Goal: Task Accomplishment & Management: Manage account settings

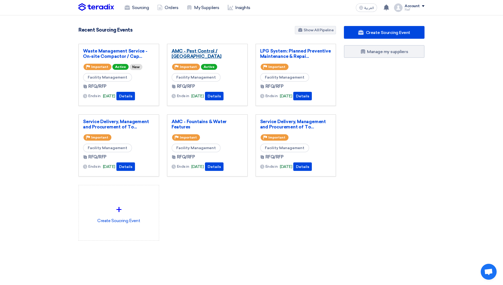
click at [216, 53] on link "AMC - Pest Control / [GEOGRAPHIC_DATA]" at bounding box center [208, 53] width 72 height 11
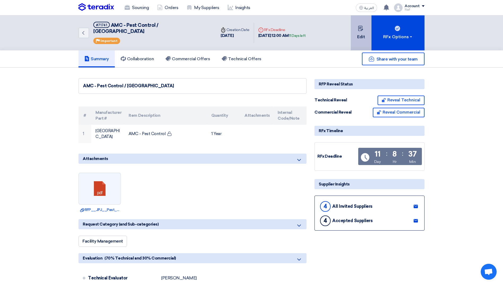
click at [364, 37] on button "Edit" at bounding box center [361, 32] width 21 height 35
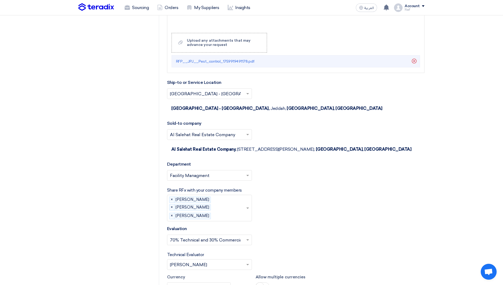
scroll to position [690, 0]
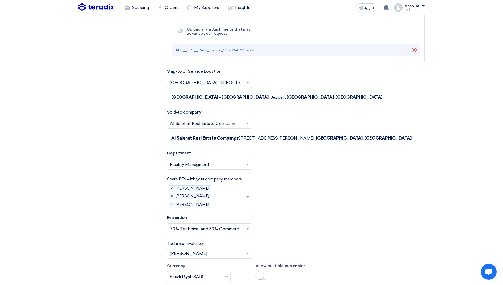
click at [248, 194] on span at bounding box center [248, 197] width 7 height 6
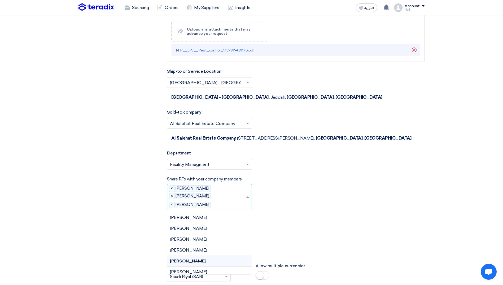
scroll to position [292, 0]
click at [216, 234] on div "[PERSON_NAME]" at bounding box center [209, 239] width 84 height 11
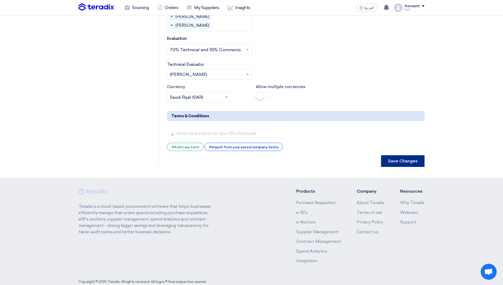
click at [393, 155] on button "Save Changes" at bounding box center [402, 161] width 43 height 12
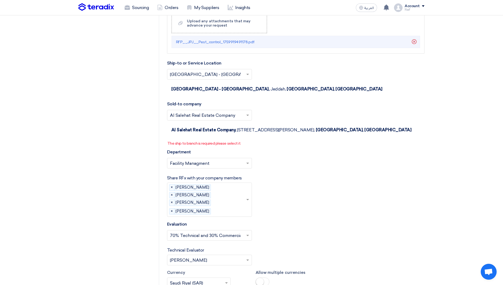
scroll to position [671, 0]
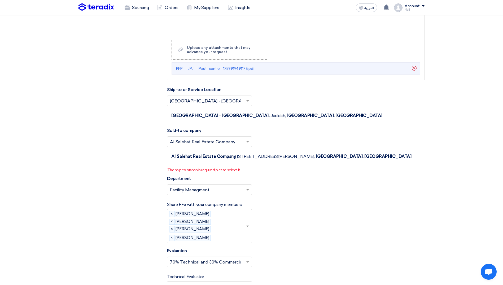
click at [193, 167] on p "The ship to branch is required please select it." at bounding box center [295, 170] width 257 height 6
click at [218, 167] on p "The ship to branch is required please select it." at bounding box center [295, 170] width 257 height 6
click at [243, 101] on input "text" at bounding box center [207, 101] width 74 height 9
click at [293, 127] on div "Sold-to company Select sold-to company... × Al Salehat Real Estate Company × Al…" at bounding box center [296, 149] width 258 height 45
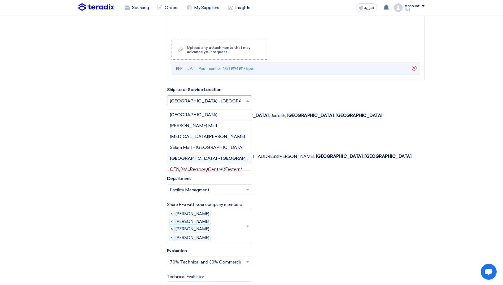
click at [239, 101] on input "text" at bounding box center [207, 101] width 74 height 9
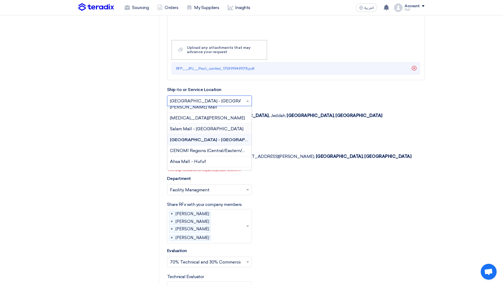
scroll to position [121, 0]
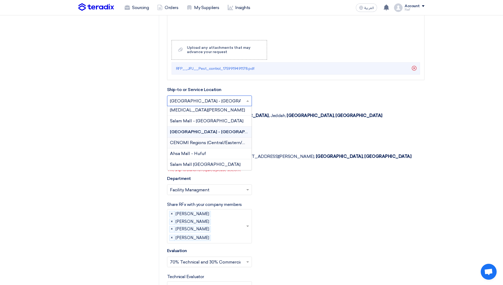
click at [219, 144] on span "CENOMI Regions (Central/Eastern/Western)" at bounding box center [215, 142] width 91 height 5
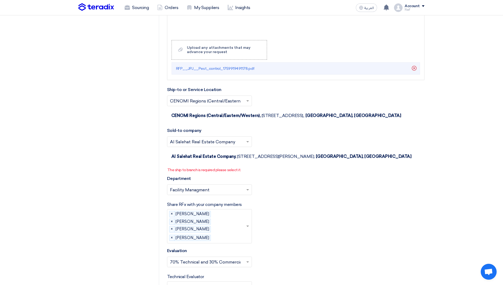
click at [237, 101] on input "text" at bounding box center [207, 101] width 74 height 9
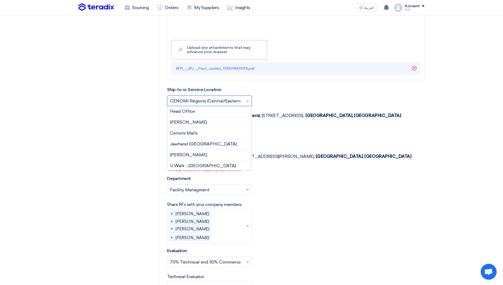
scroll to position [105, 0]
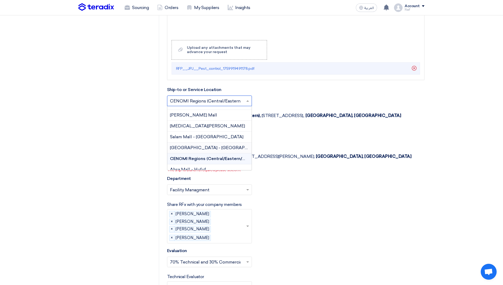
click at [209, 147] on span "[GEOGRAPHIC_DATA] - [GEOGRAPHIC_DATA]" at bounding box center [219, 147] width 99 height 5
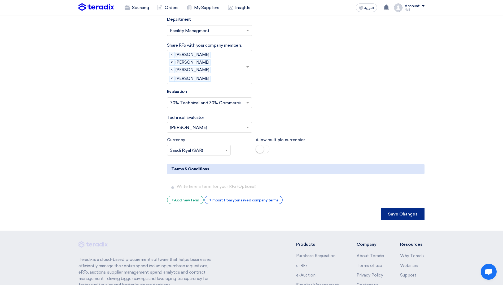
click at [395, 208] on button "Save Changes" at bounding box center [402, 214] width 43 height 12
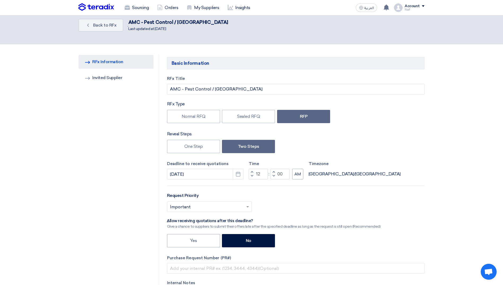
scroll to position [0, 0]
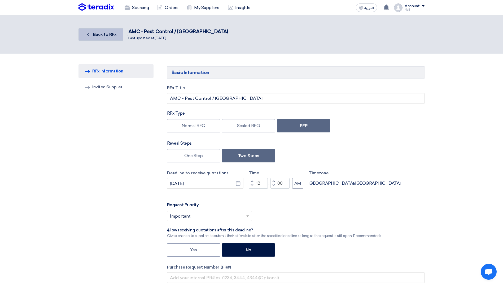
click at [114, 30] on link "Back Back to RFx" at bounding box center [101, 34] width 45 height 13
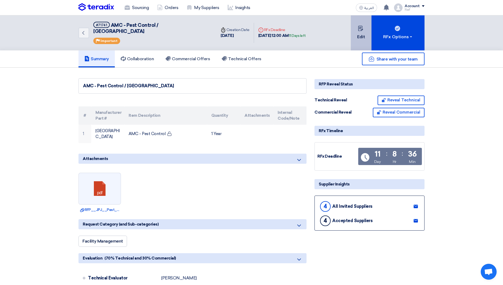
click at [355, 32] on button "Edit" at bounding box center [361, 32] width 21 height 35
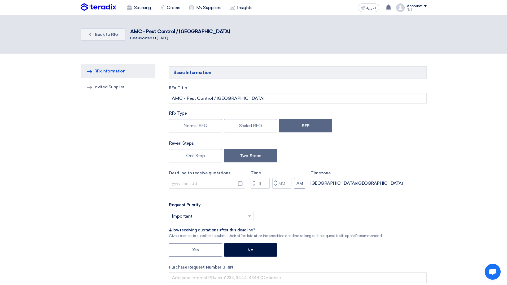
type input "[DATE]"
type input "12"
type input "00"
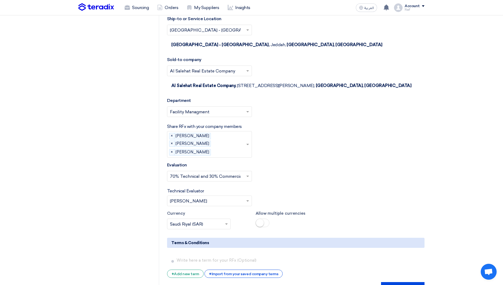
scroll to position [736, 0]
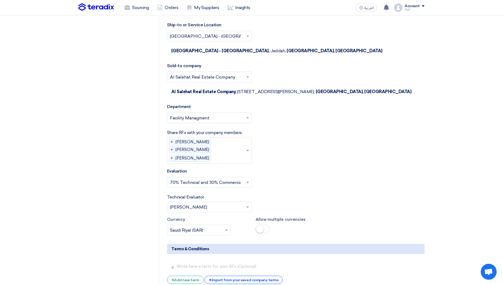
click at [244, 137] on div "Please select company members... × [PERSON_NAME] × [PERSON_NAME] × [PERSON_NAME…" at bounding box center [209, 150] width 85 height 27
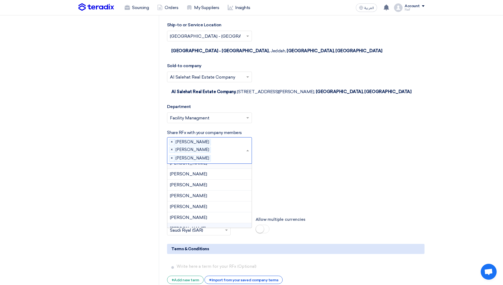
scroll to position [292, 0]
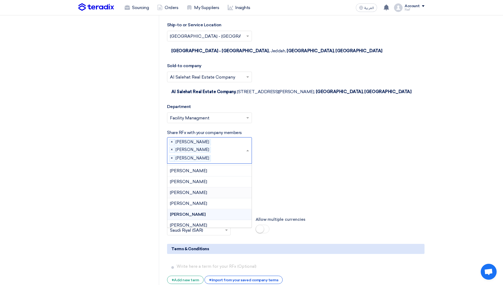
click at [207, 190] on span "[PERSON_NAME]" at bounding box center [188, 192] width 37 height 5
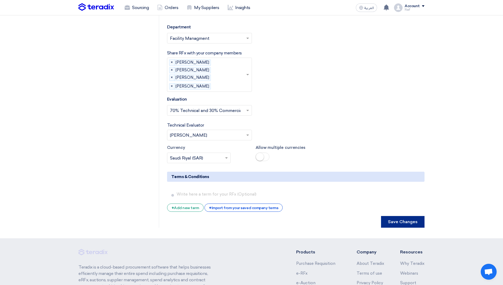
click at [400, 216] on button "Save Changes" at bounding box center [402, 222] width 43 height 12
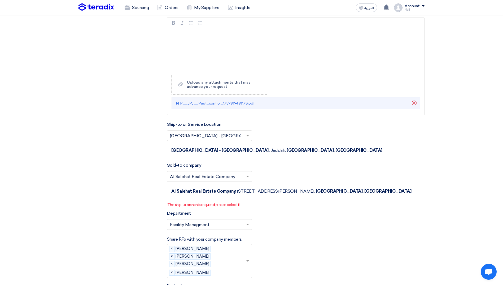
scroll to position [663, 0]
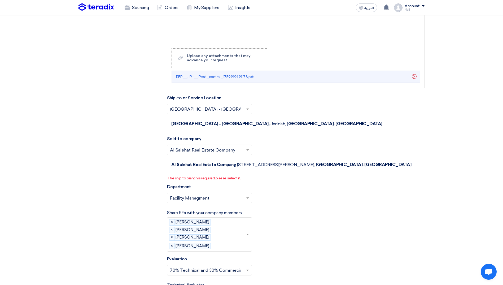
drag, startPoint x: 167, startPoint y: 164, endPoint x: 243, endPoint y: 168, distance: 76.5
click at [243, 168] on div "Ship-to or Service Location Select ship-to or service location... × [GEOGRAPHIC…" at bounding box center [296, 151] width 258 height 113
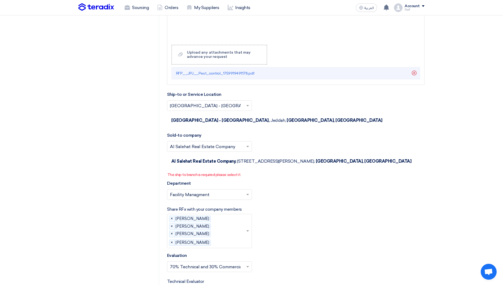
scroll to position [875, 0]
